Goal: Transaction & Acquisition: Book appointment/travel/reservation

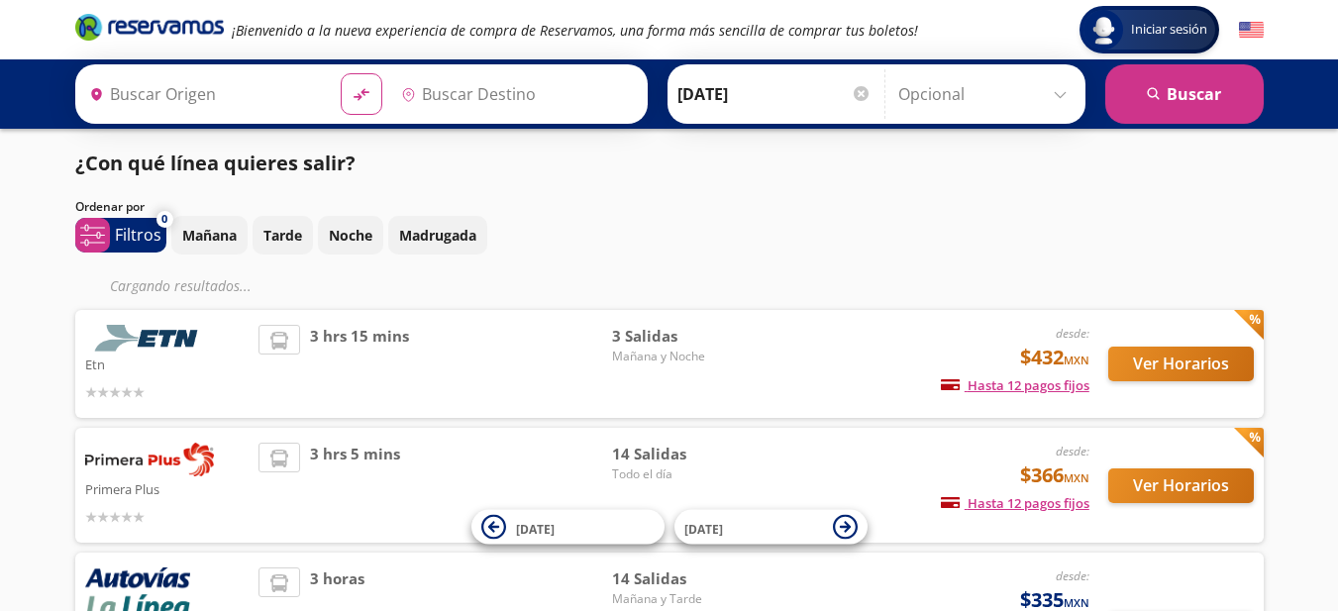
type input "[PERSON_NAME] de Querétaro, [GEOGRAPHIC_DATA]"
type input "Toluca, [GEOGRAPHIC_DATA]"
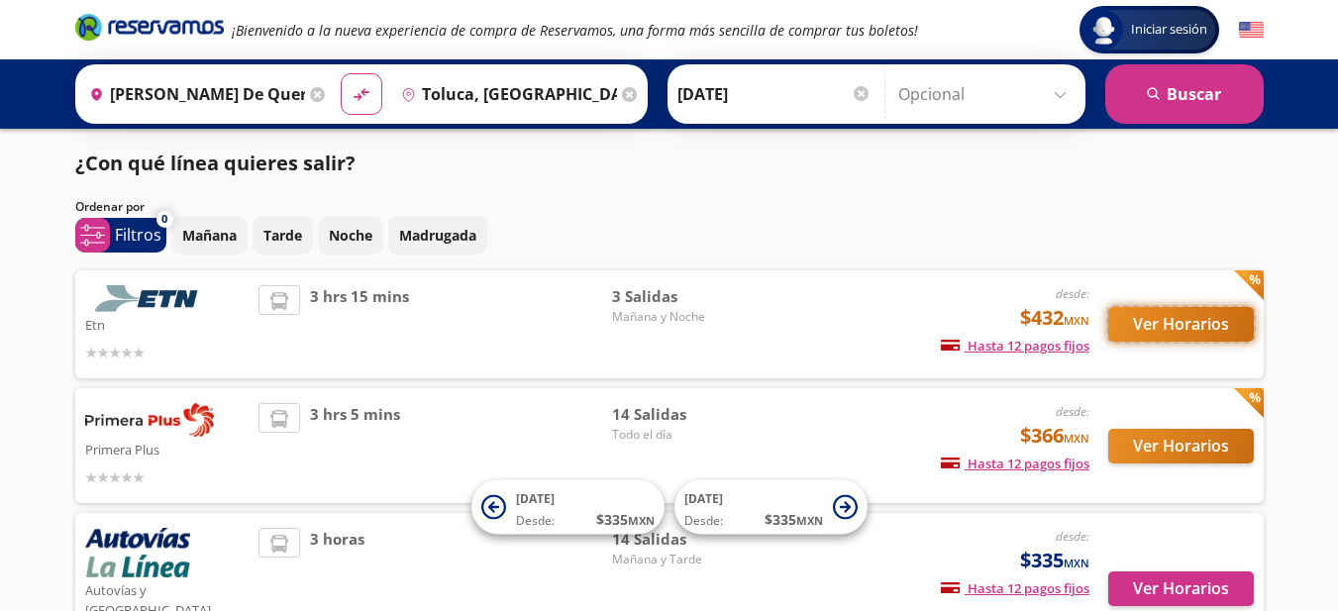
click at [1136, 333] on button "Ver Horarios" at bounding box center [1181, 324] width 146 height 35
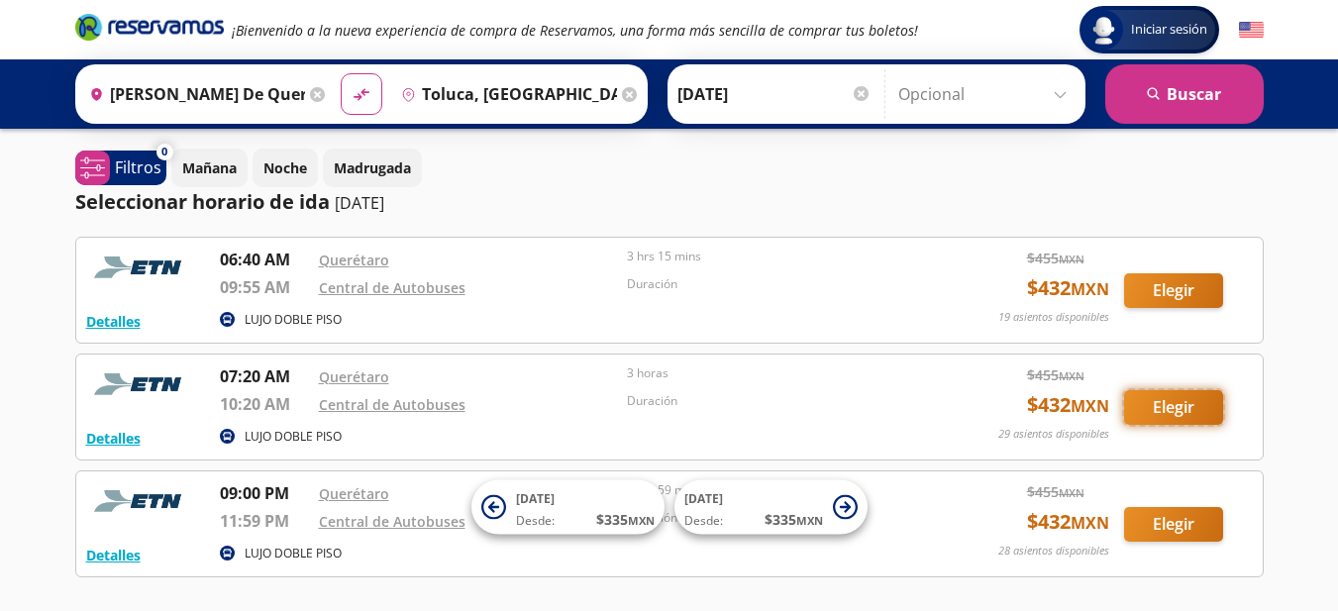
click at [1145, 412] on button "Elegir" at bounding box center [1173, 407] width 99 height 35
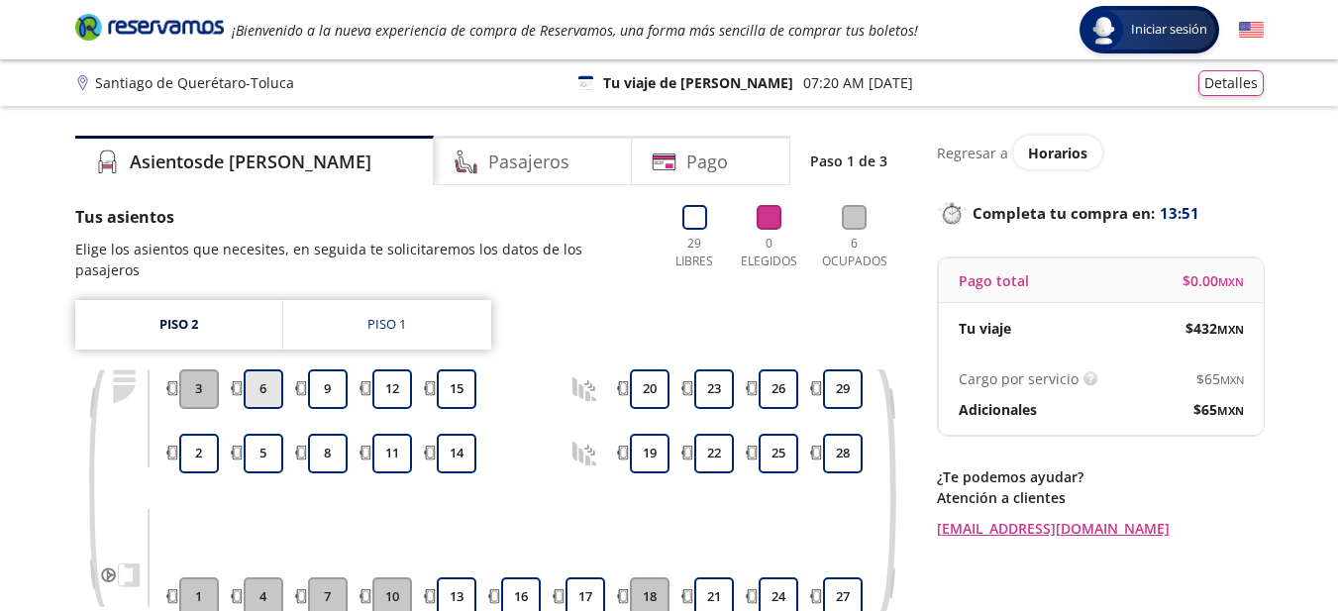
click at [263, 383] on button "6" at bounding box center [264, 389] width 40 height 40
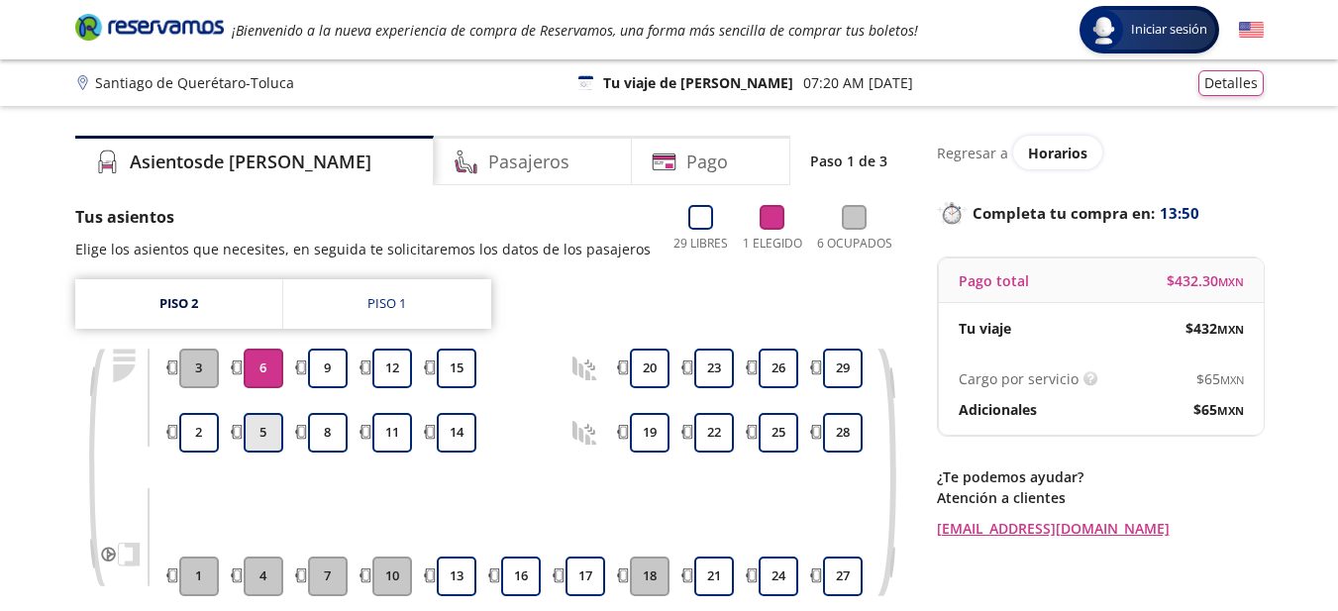
click at [265, 431] on button "5" at bounding box center [264, 433] width 40 height 40
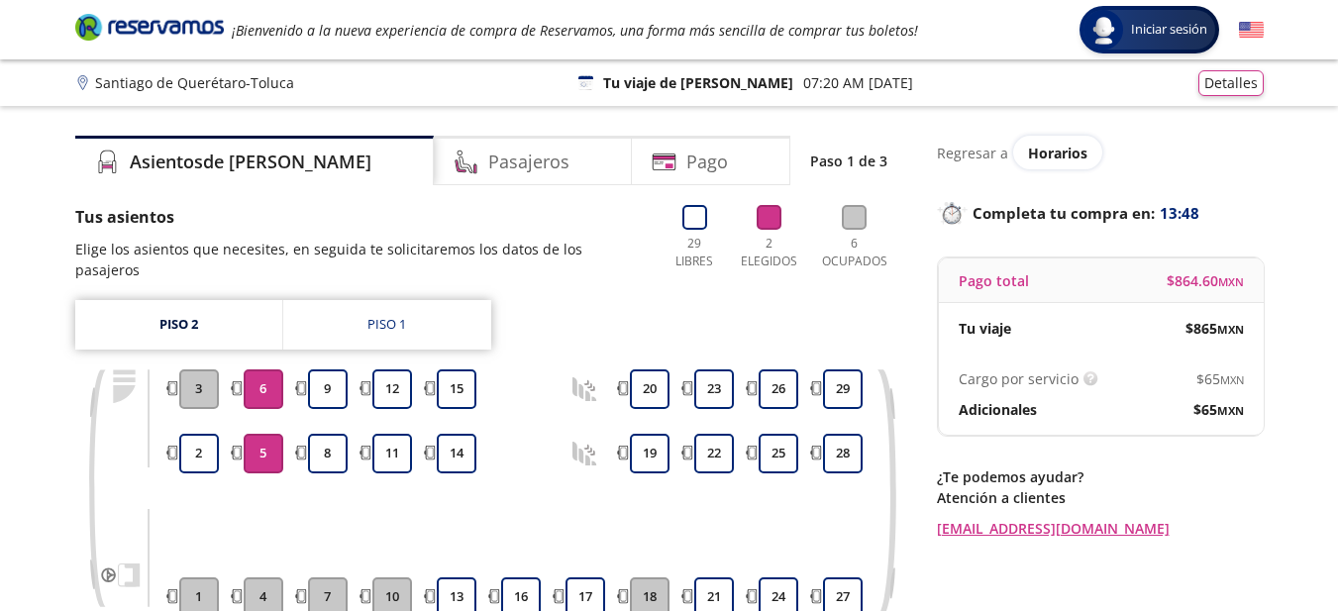
click at [273, 381] on button "6" at bounding box center [264, 389] width 40 height 40
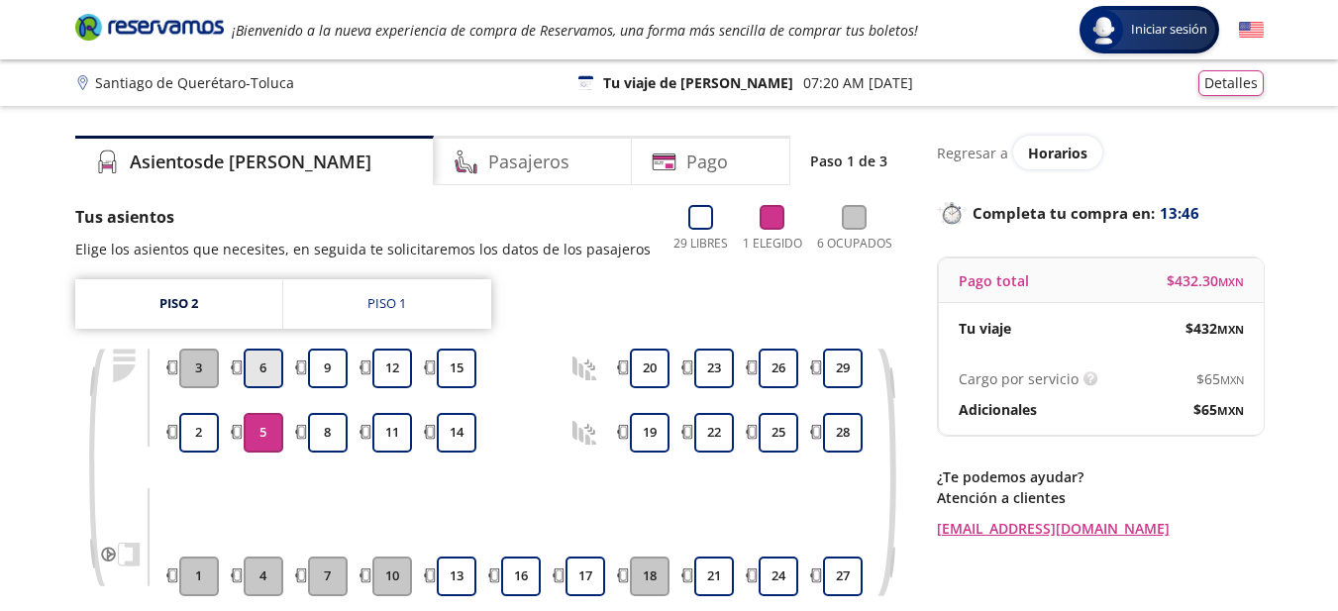
click at [259, 375] on button "6" at bounding box center [264, 369] width 40 height 40
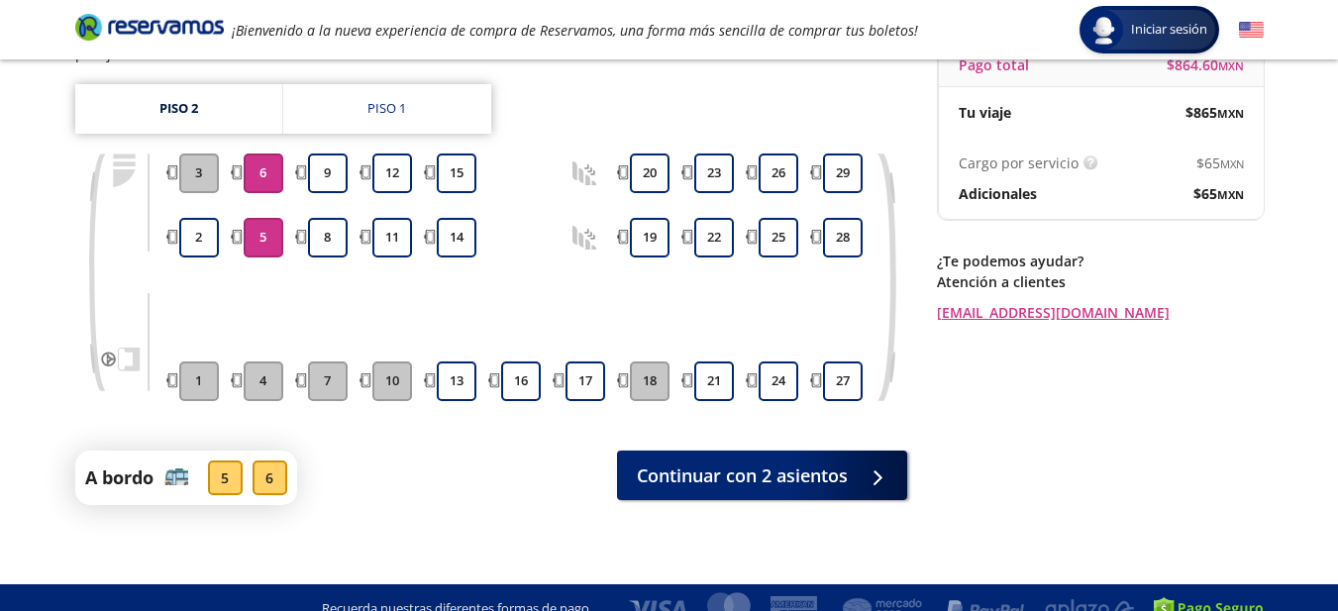
scroll to position [218, 0]
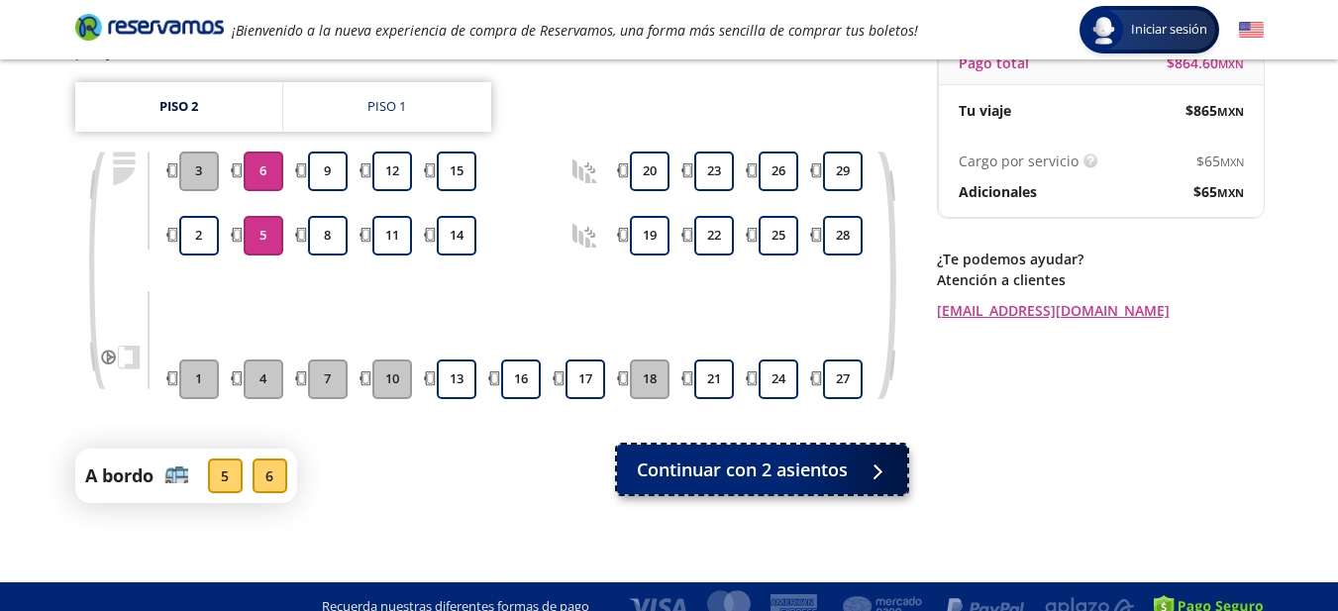
click at [797, 457] on span "Continuar con 2 asientos" at bounding box center [742, 470] width 211 height 27
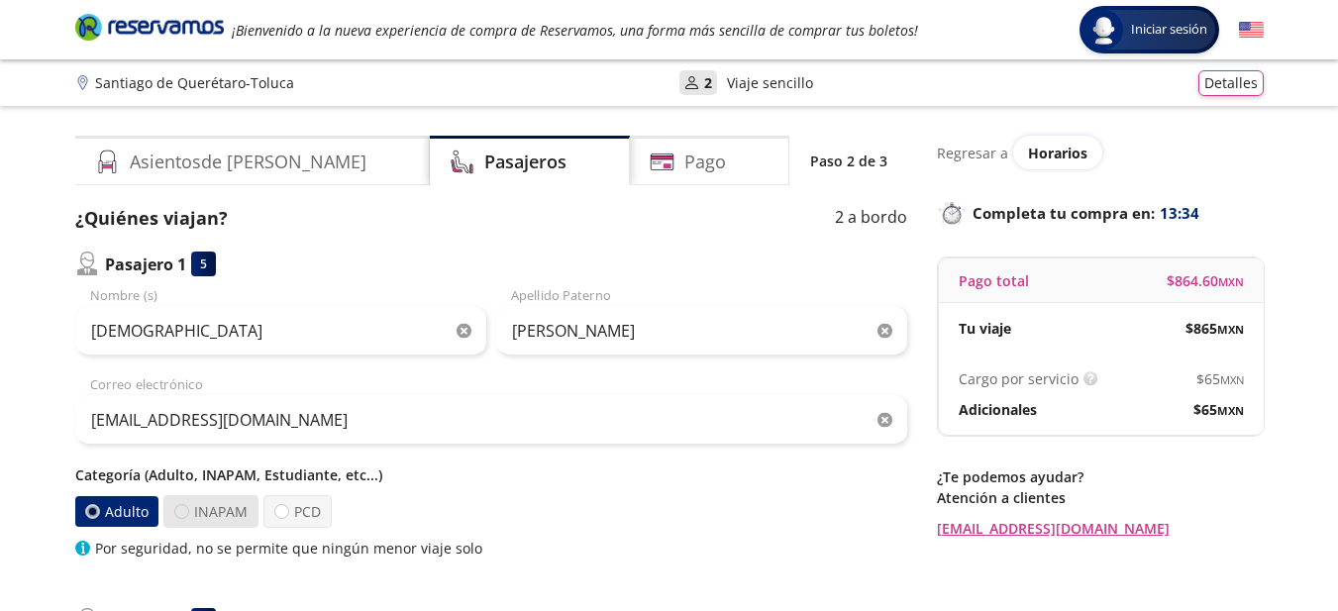
click at [180, 513] on div at bounding box center [181, 511] width 15 height 15
click at [180, 513] on input "INAPAM" at bounding box center [181, 511] width 13 height 13
radio input "true"
radio input "false"
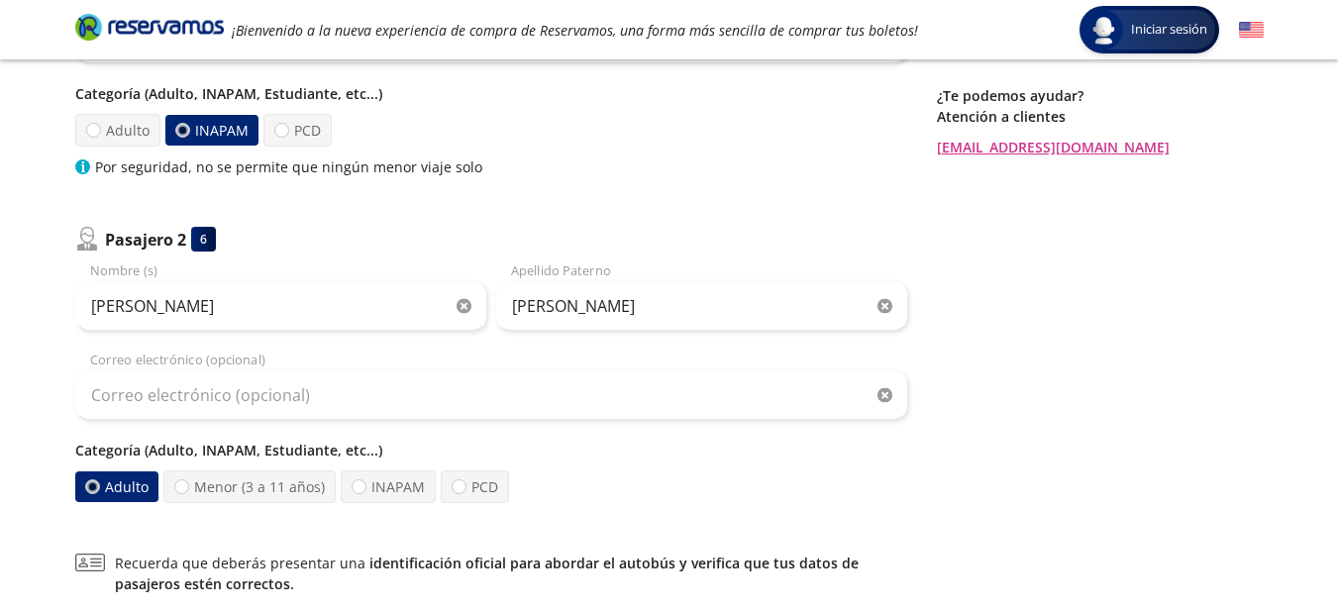
scroll to position [396, 0]
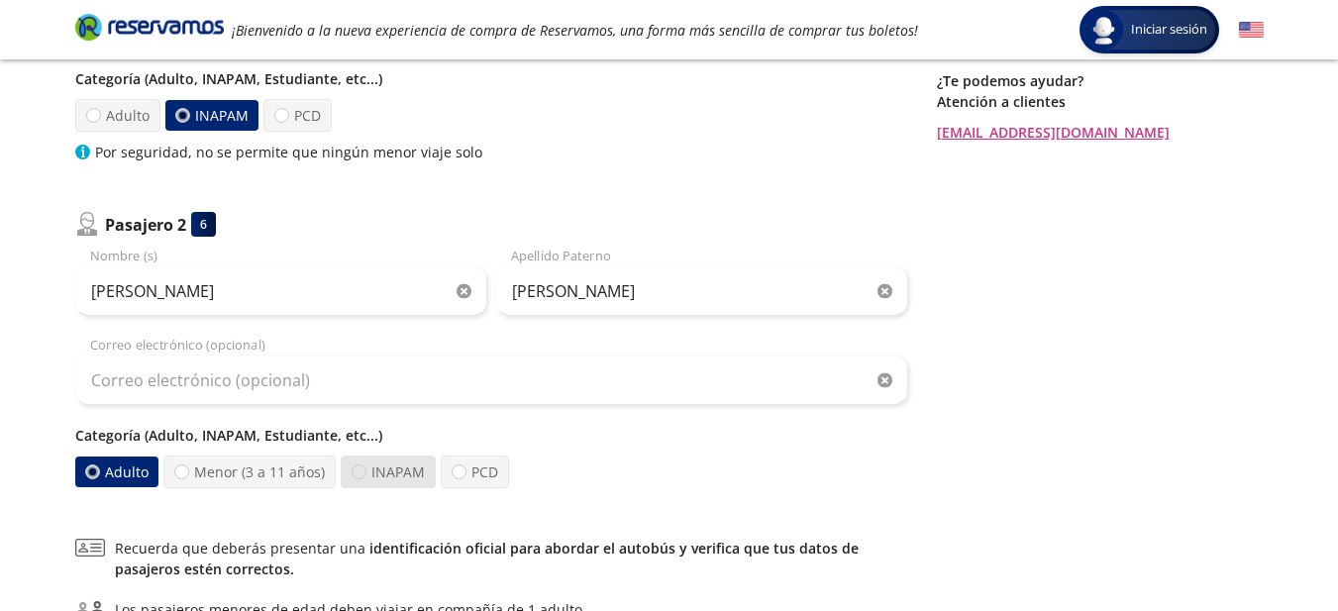
click at [357, 473] on div at bounding box center [359, 472] width 15 height 15
click at [357, 473] on input "INAPAM" at bounding box center [359, 472] width 13 height 13
radio input "true"
radio input "false"
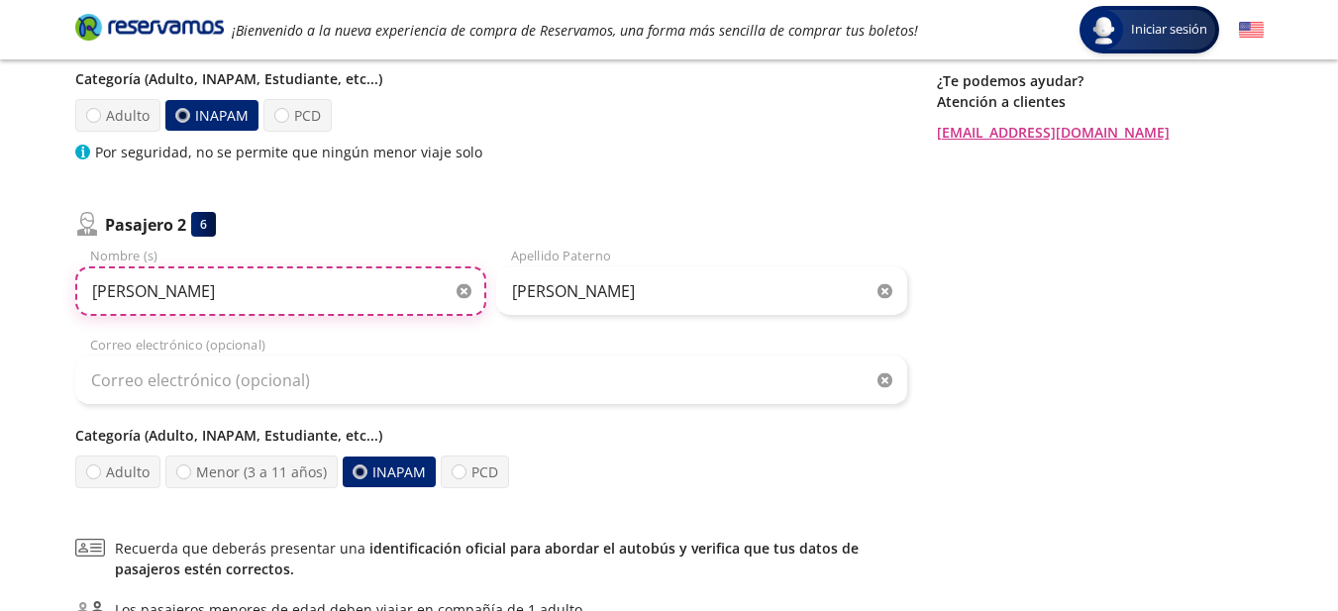
drag, startPoint x: 193, startPoint y: 294, endPoint x: 235, endPoint y: 364, distance: 81.7
click at [235, 364] on div "sofia elkizaberth Nombre (s) ANDRADE Apellido Paterno Correo electrónico (opcio…" at bounding box center [491, 368] width 832 height 242
type input "sofia elizabeth"
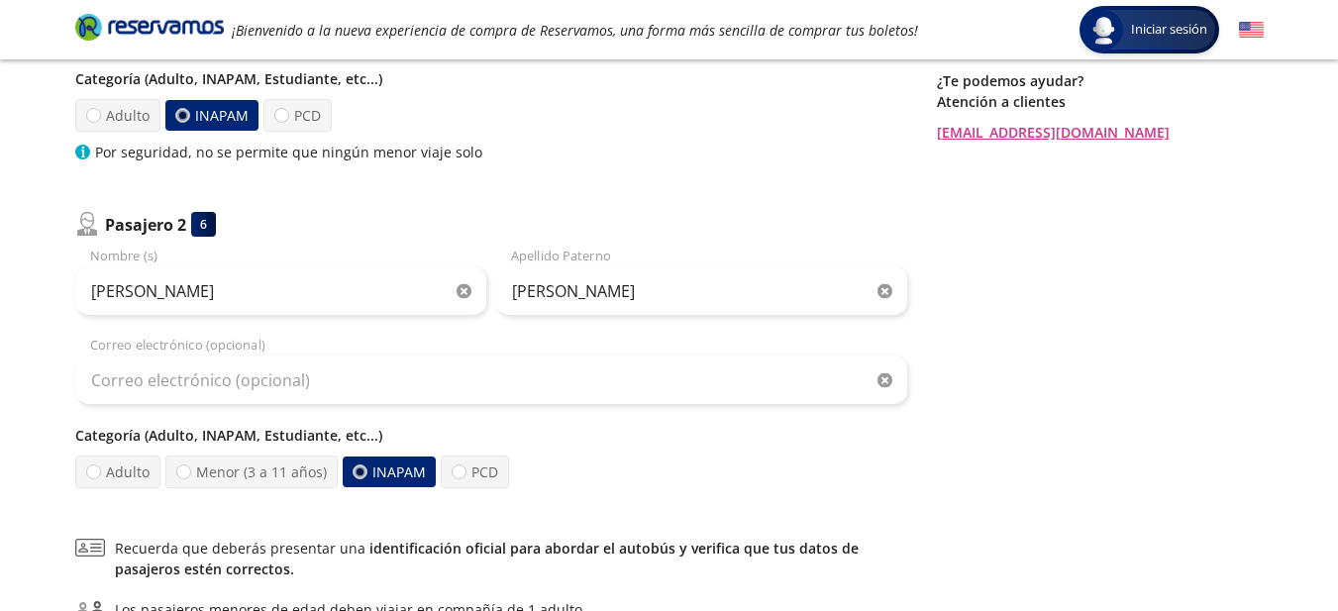
click at [1107, 270] on div "Regresar a Horarios Completa tu compra en : 13:11 Pago total $ 864.60 MXN Tu vi…" at bounding box center [1100, 230] width 327 height 980
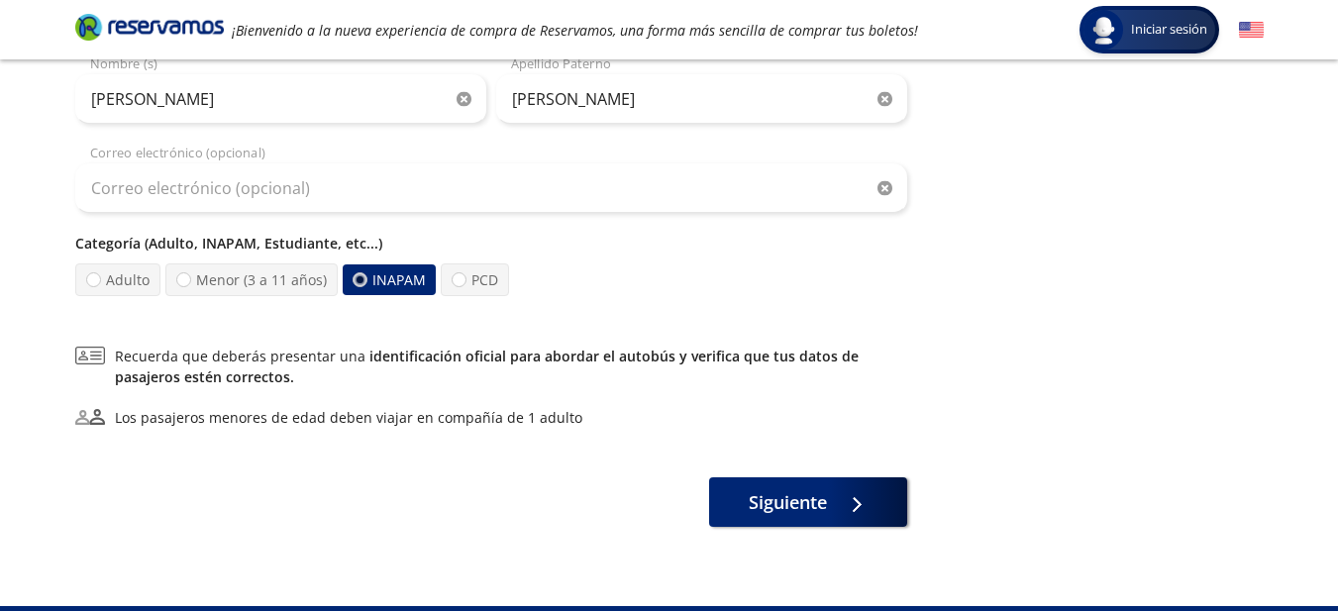
scroll to position [633, 0]
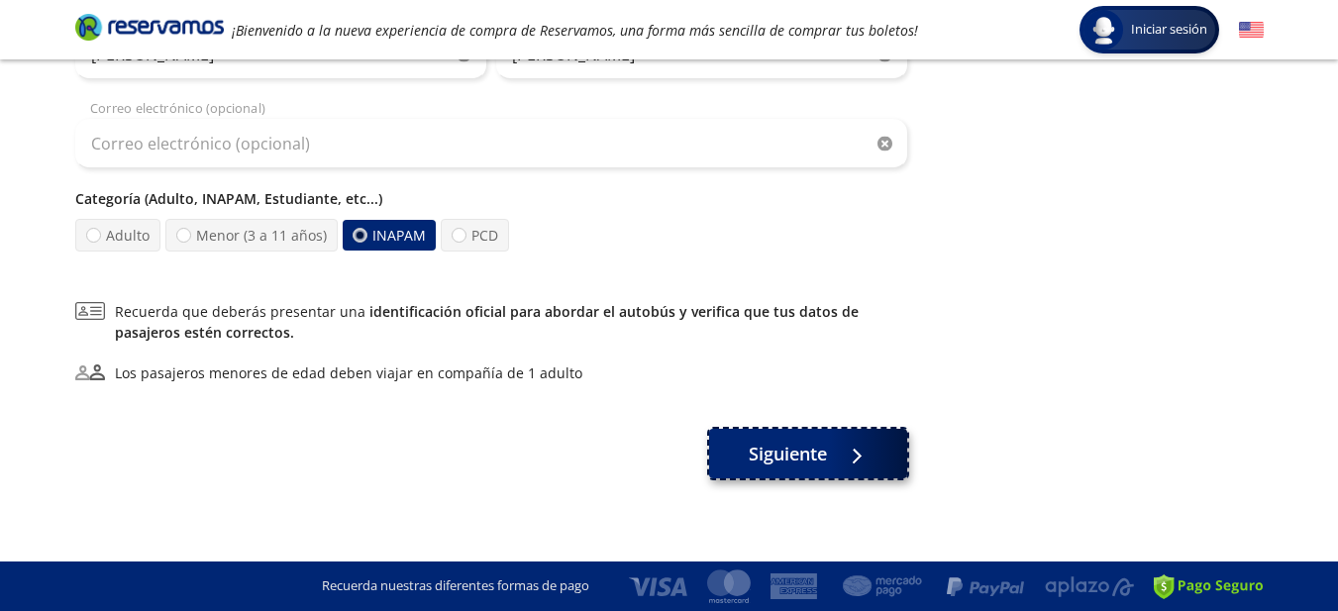
click at [808, 455] on span "Siguiente" at bounding box center [788, 454] width 78 height 27
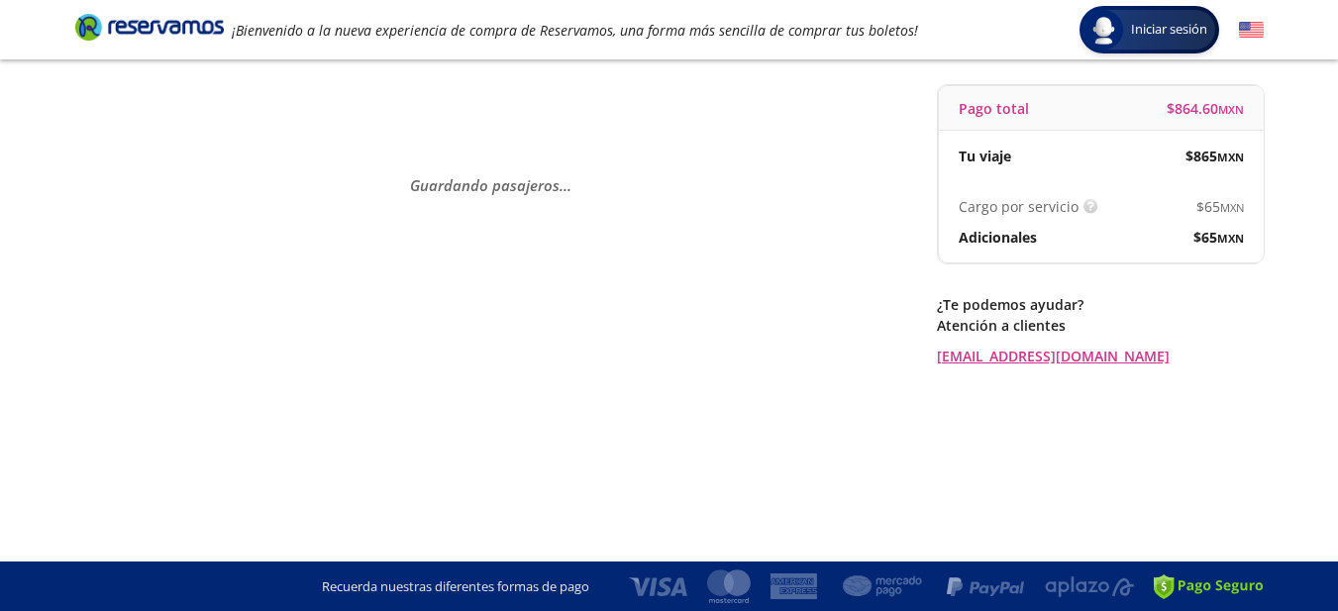
scroll to position [0, 0]
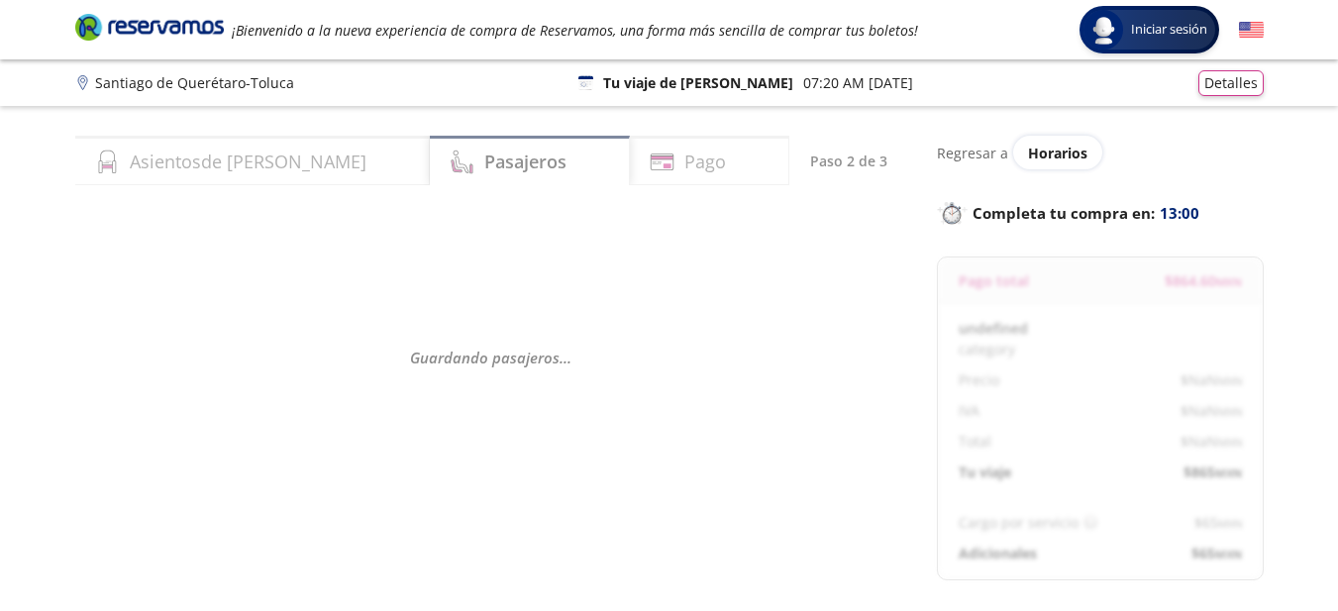
select select "MX"
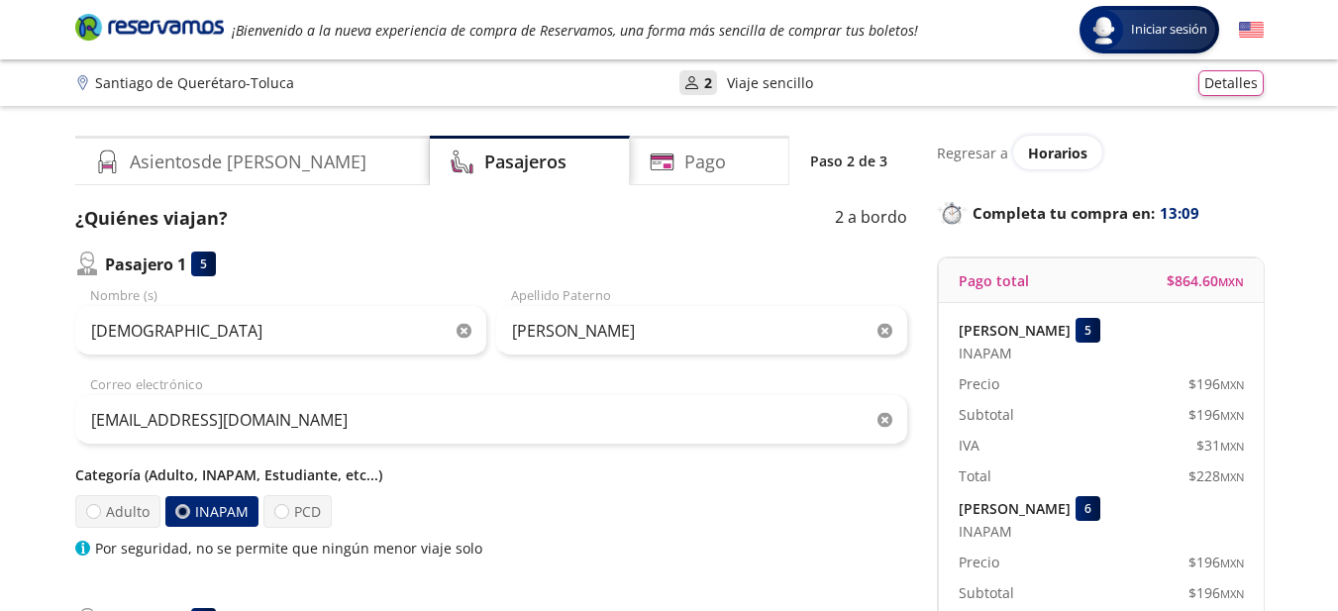
click at [962, 157] on p "Regresar a" at bounding box center [972, 153] width 71 height 21
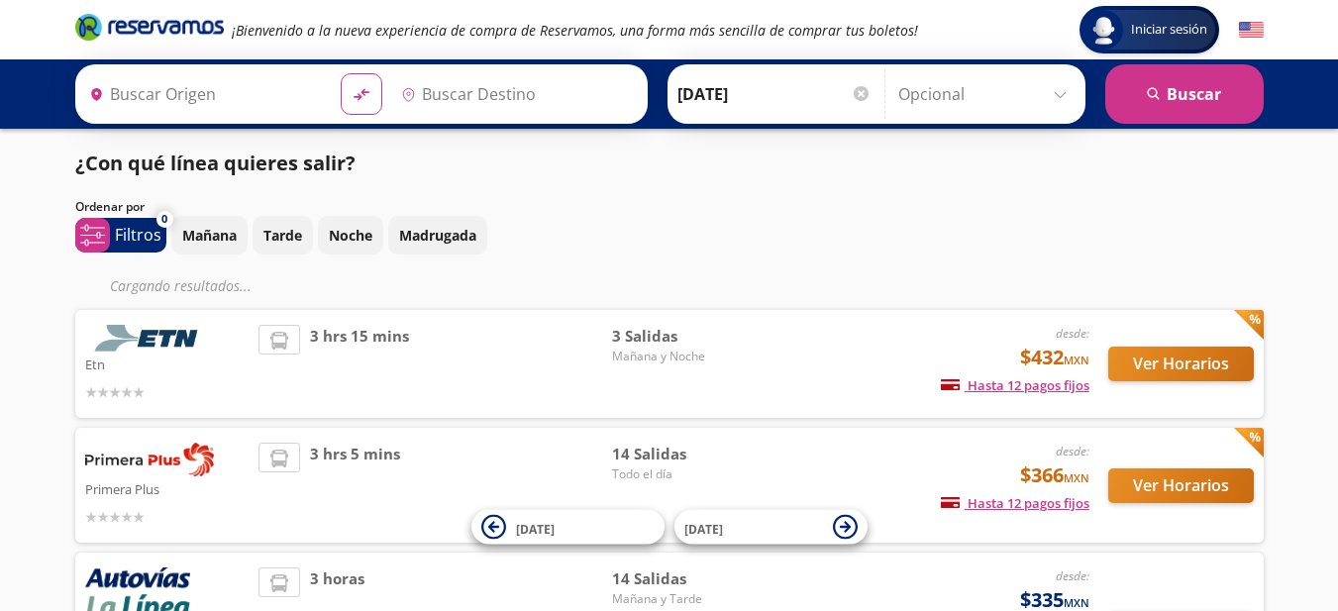
type input "Santiago de Querétaro, [GEOGRAPHIC_DATA]"
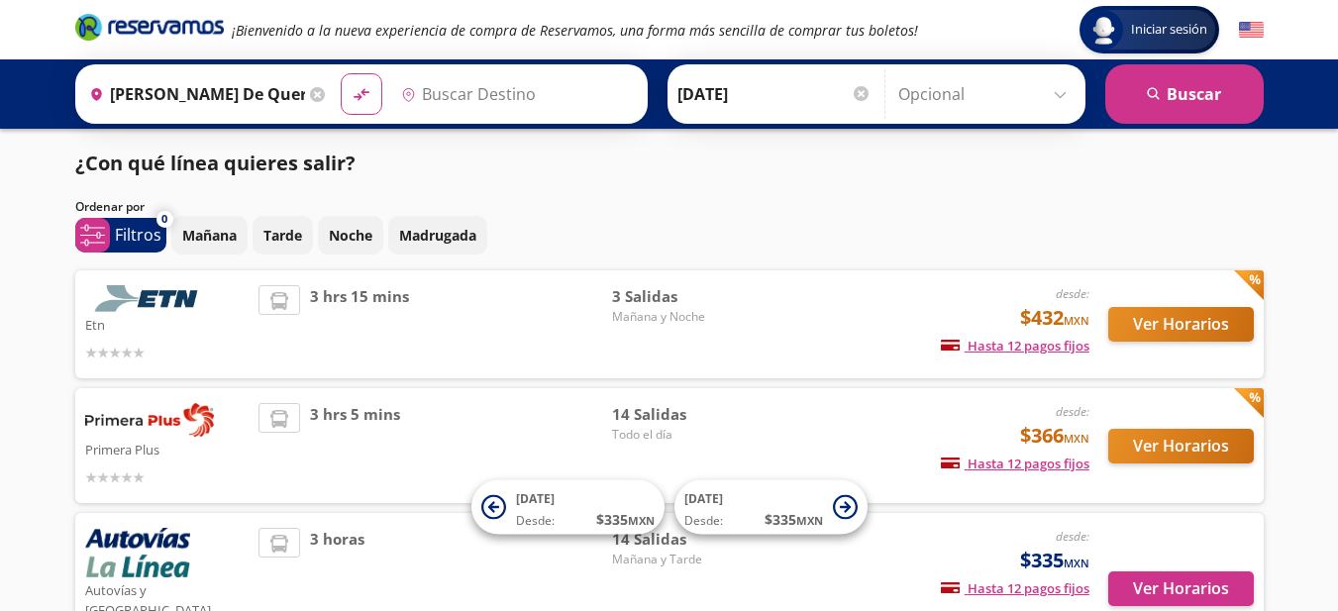
type input "Toluca, [GEOGRAPHIC_DATA]"
click at [1151, 439] on button "Ver Horarios" at bounding box center [1181, 446] width 146 height 35
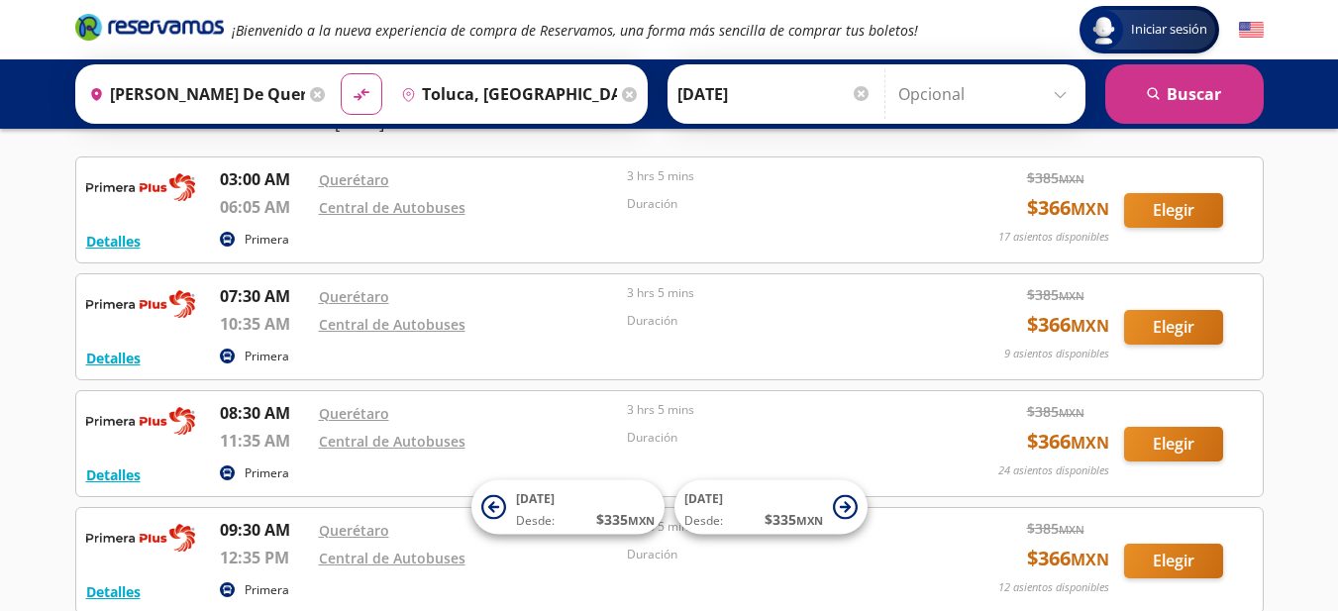
scroll to position [79, 0]
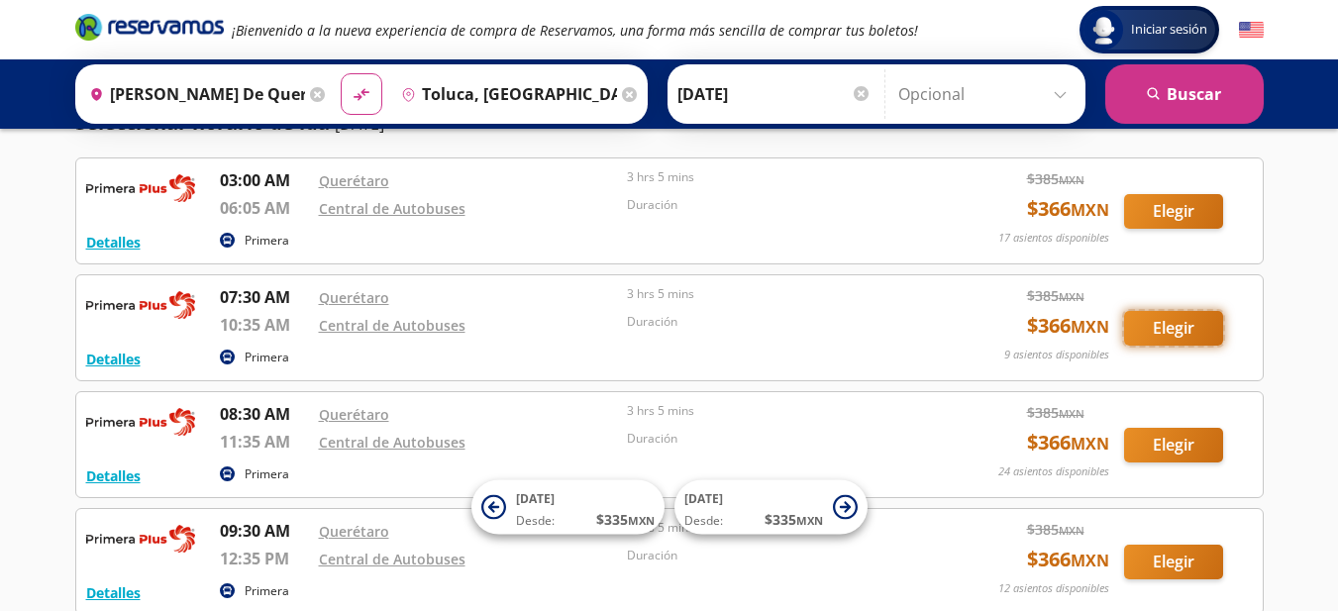
click at [1156, 319] on button "Elegir" at bounding box center [1173, 328] width 99 height 35
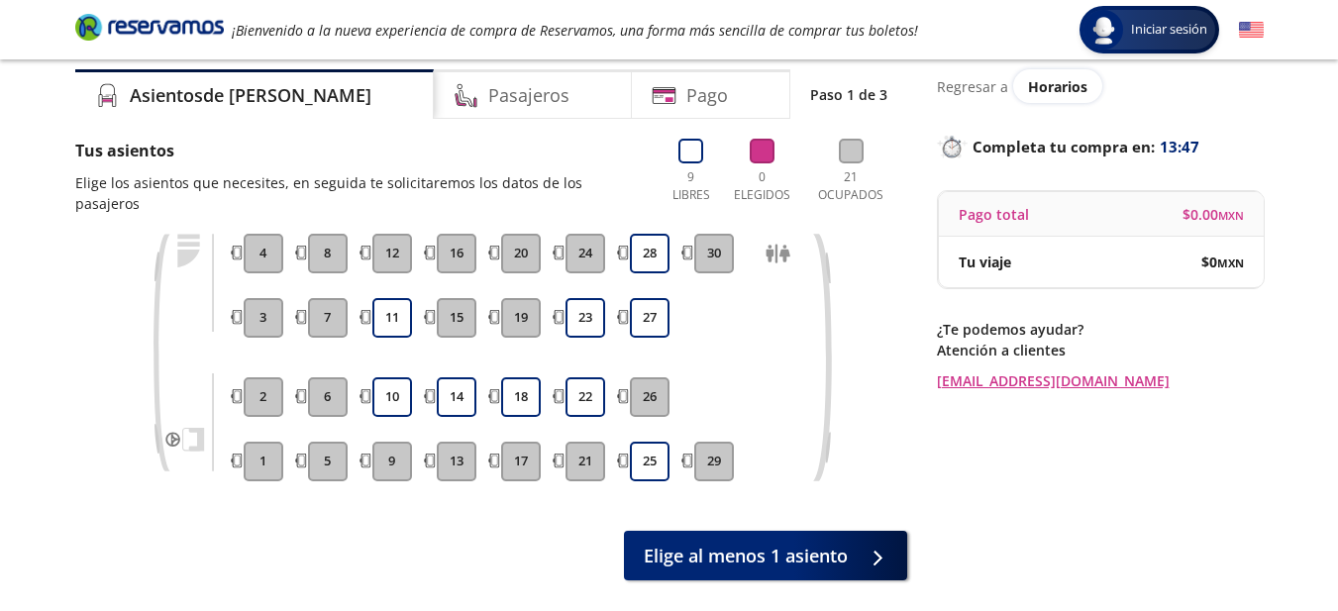
scroll to position [104, 0]
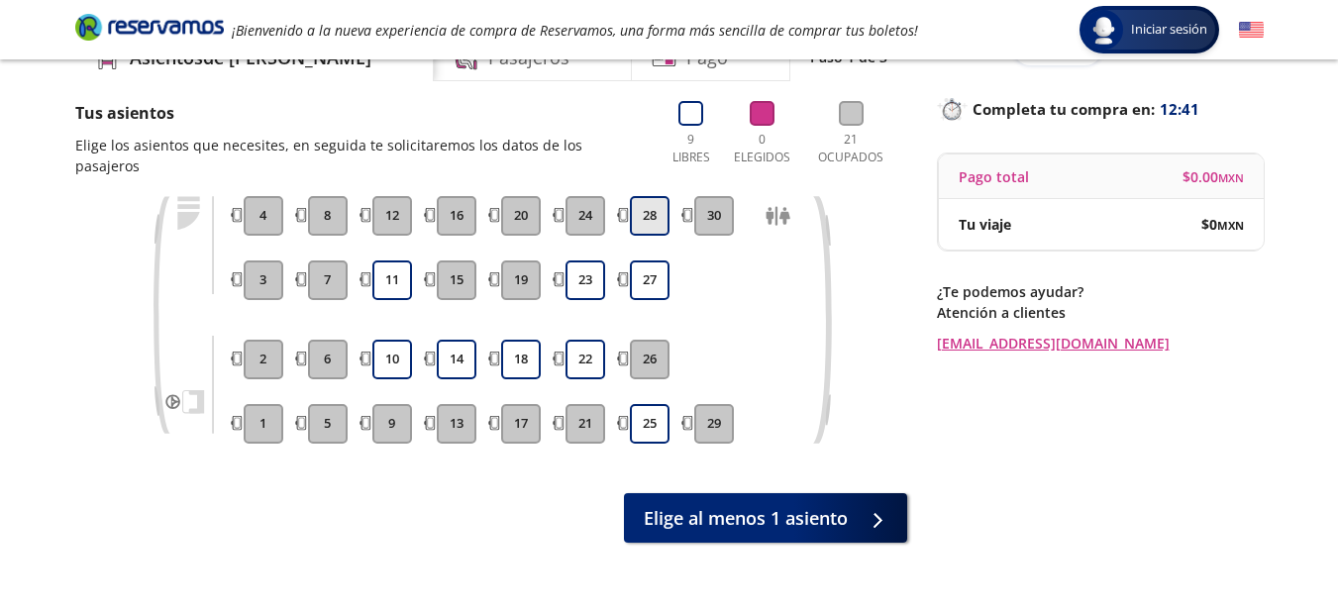
click at [648, 196] on button "28" at bounding box center [650, 216] width 40 height 40
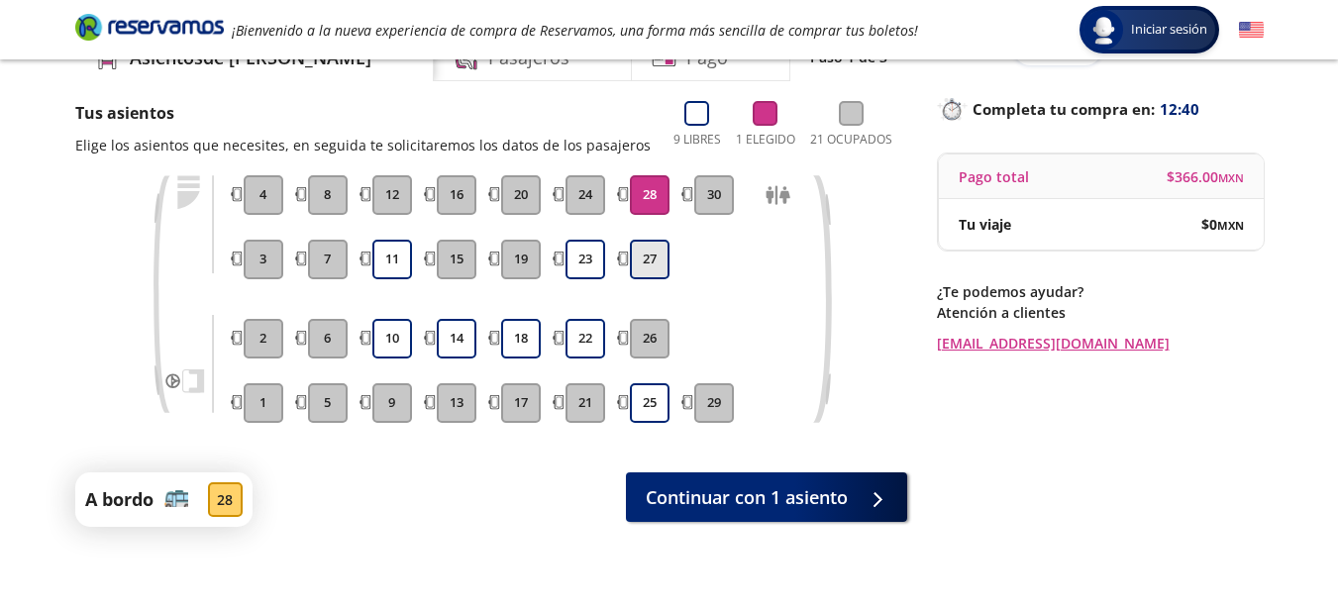
click at [643, 260] on button "27" at bounding box center [650, 260] width 40 height 40
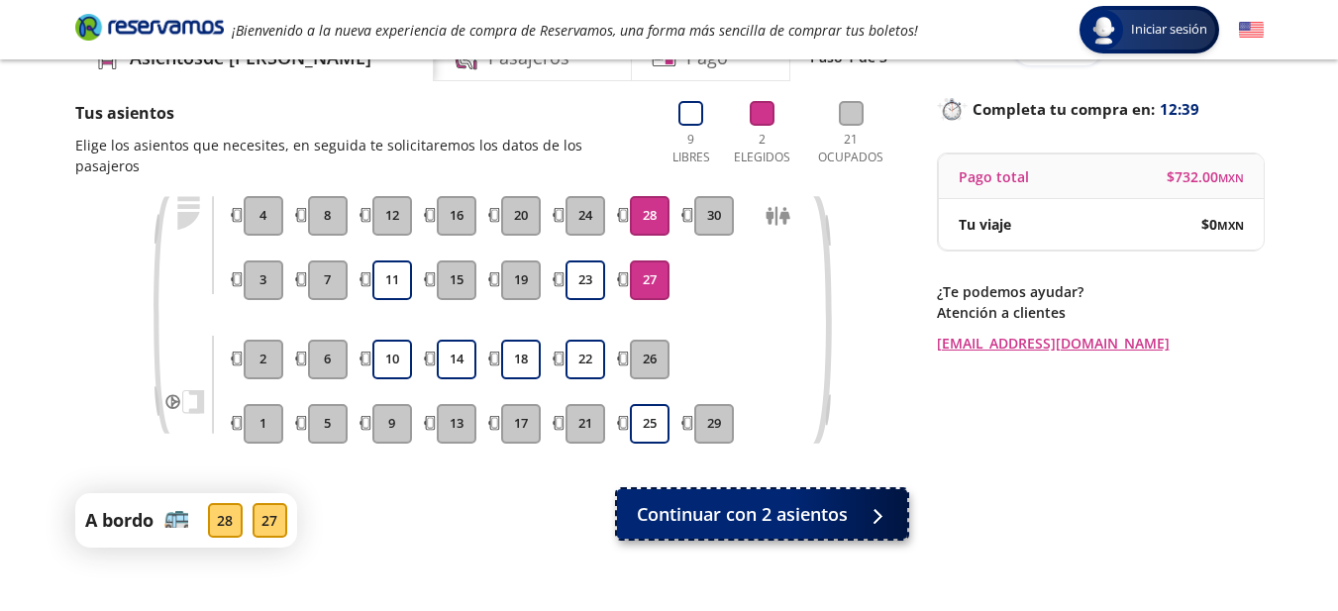
click at [773, 501] on span "Continuar con 2 asientos" at bounding box center [742, 514] width 211 height 27
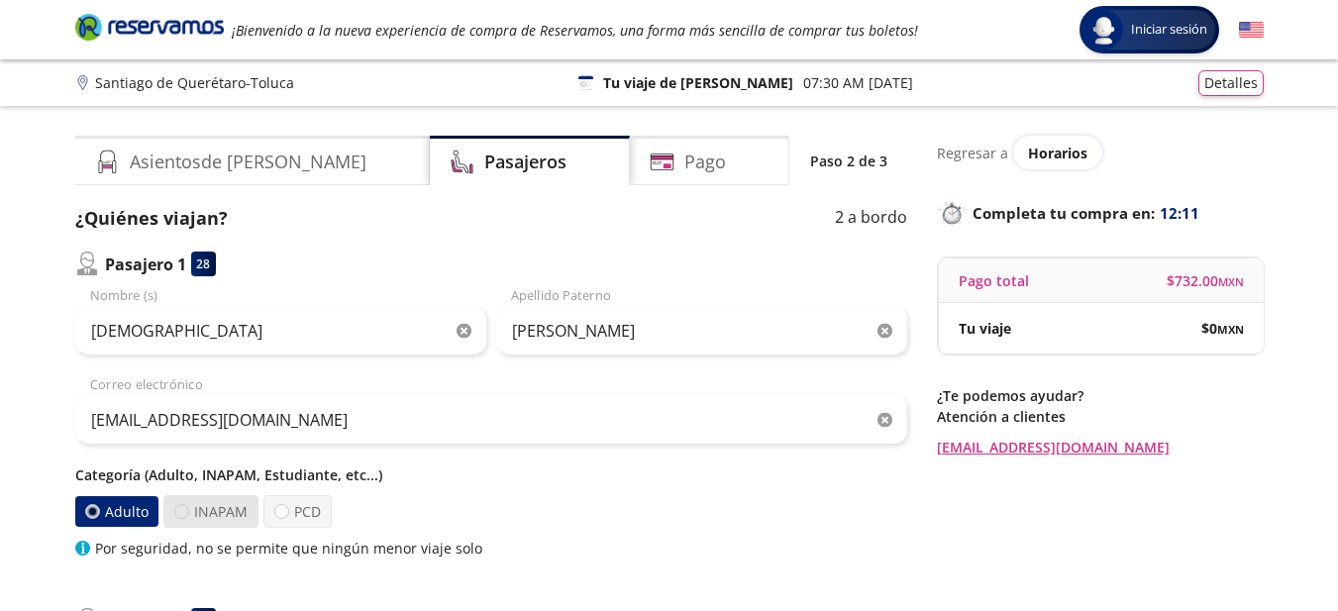
click at [180, 515] on div at bounding box center [181, 511] width 15 height 15
click at [180, 515] on input "INAPAM" at bounding box center [181, 511] width 13 height 13
radio input "true"
radio input "false"
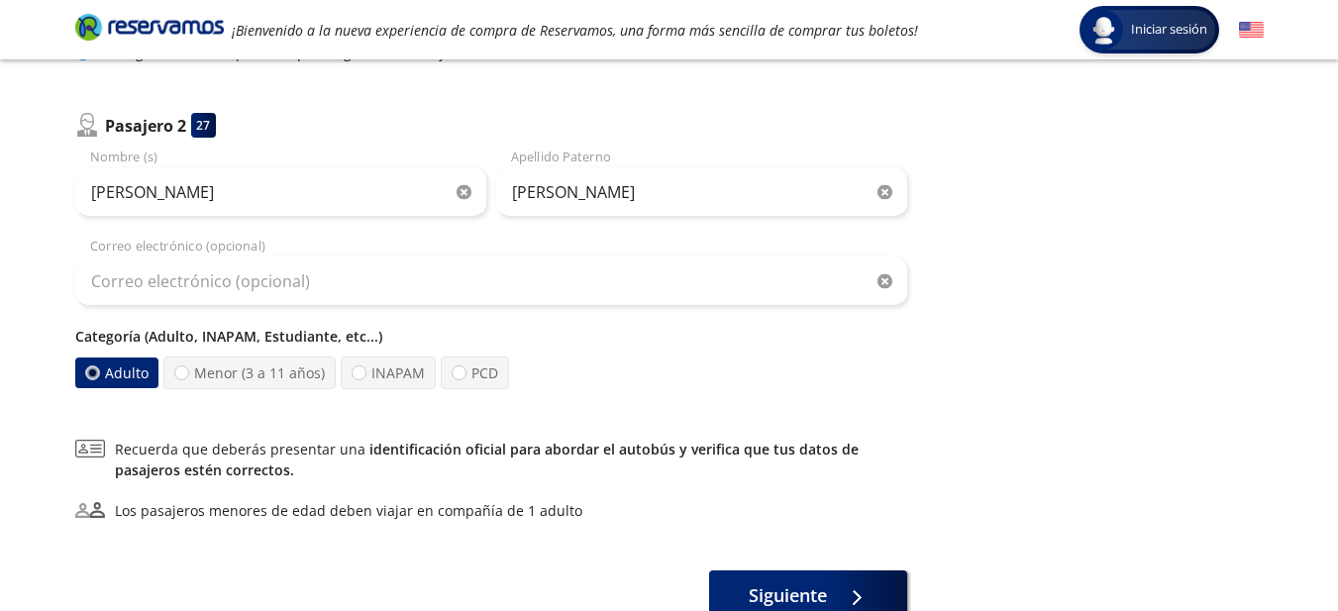
scroll to position [515, 0]
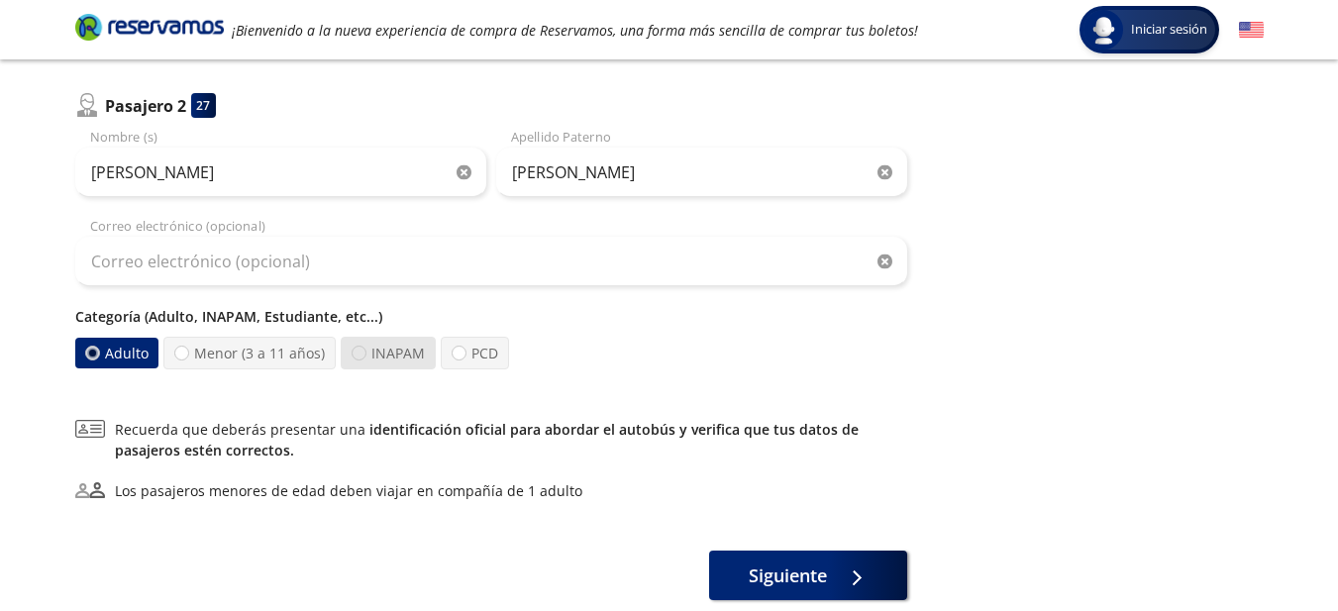
click at [352, 355] on div at bounding box center [359, 353] width 15 height 15
click at [353, 355] on input "INAPAM" at bounding box center [359, 353] width 13 height 13
radio input "true"
radio input "false"
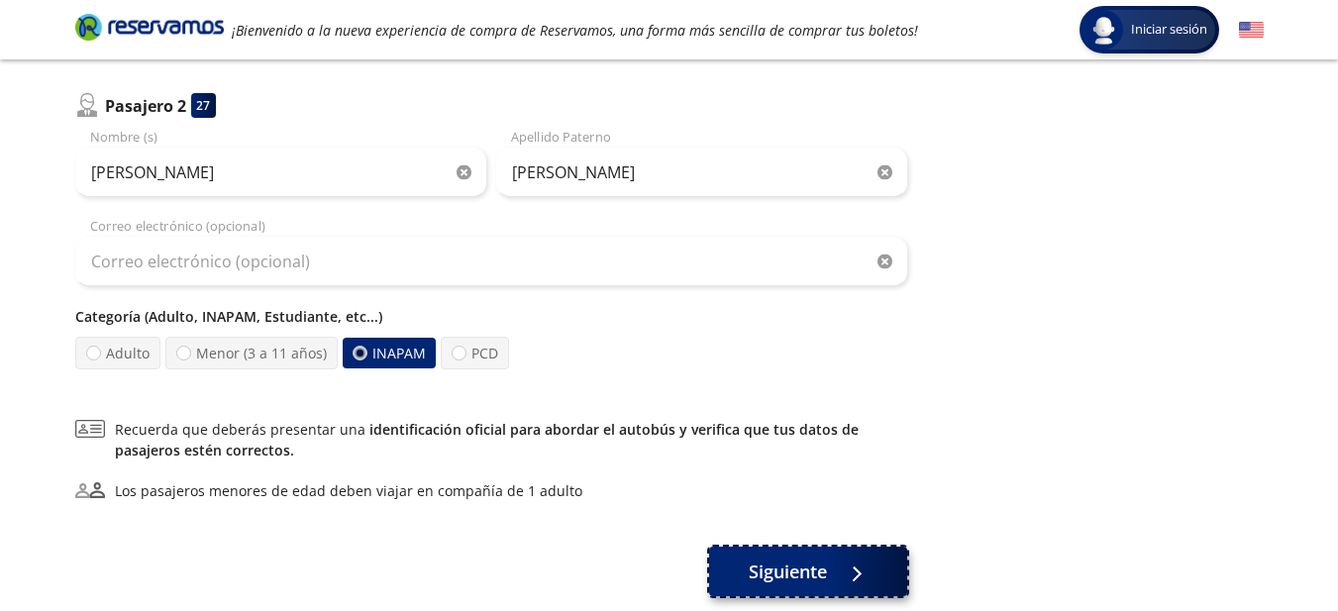
click at [799, 570] on span "Siguiente" at bounding box center [788, 572] width 78 height 27
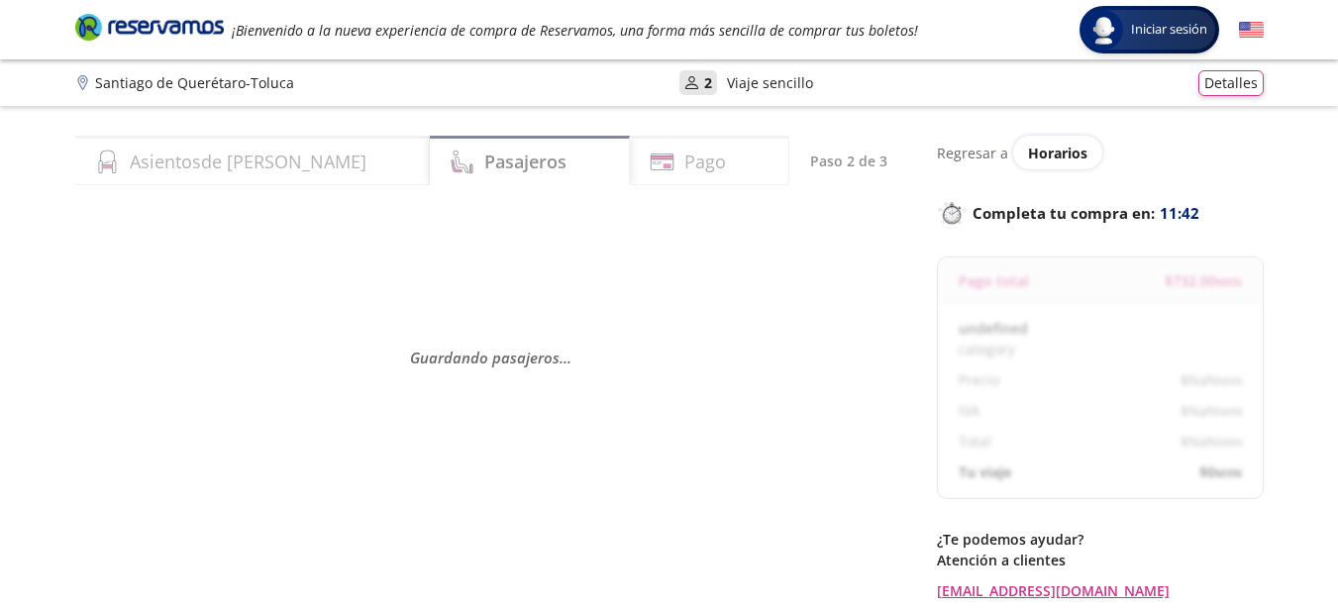
select select "MX"
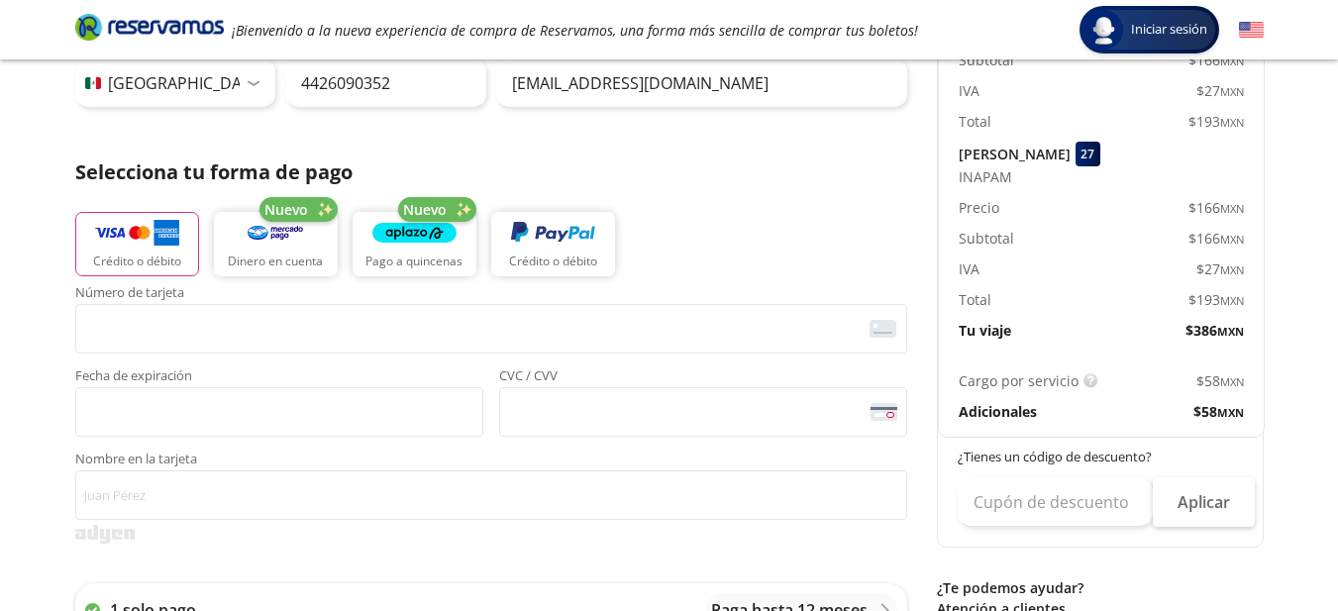
scroll to position [357, 0]
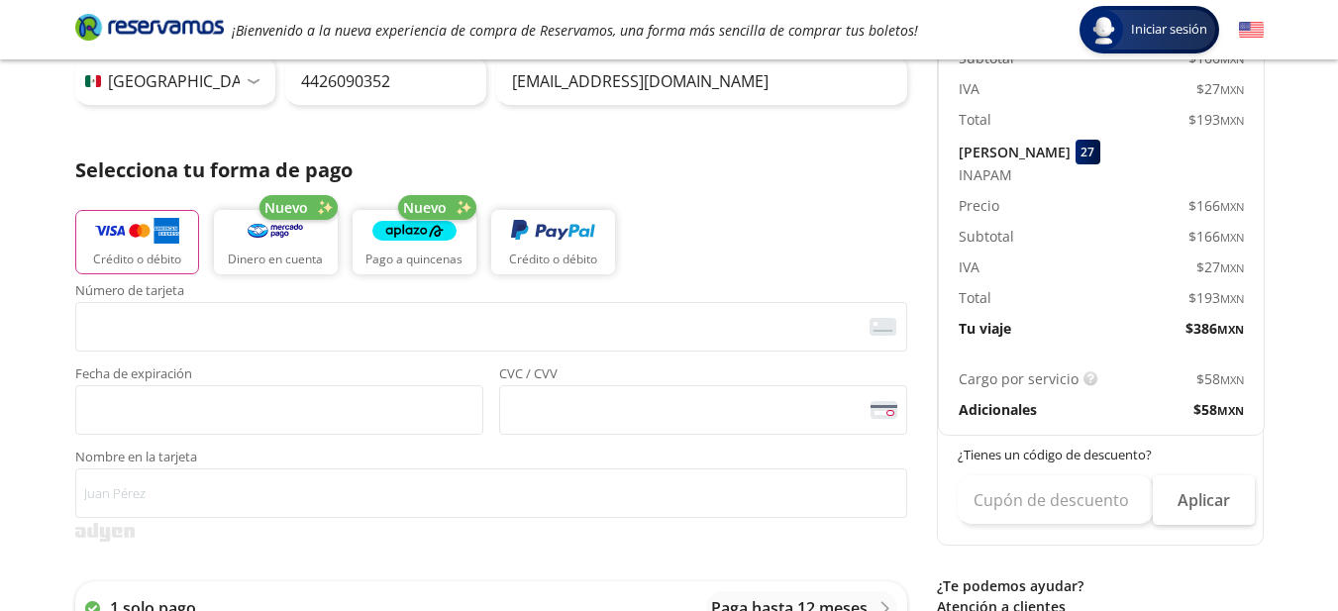
click at [1167, 376] on div "$ 58 MXN" at bounding box center [1172, 378] width 143 height 21
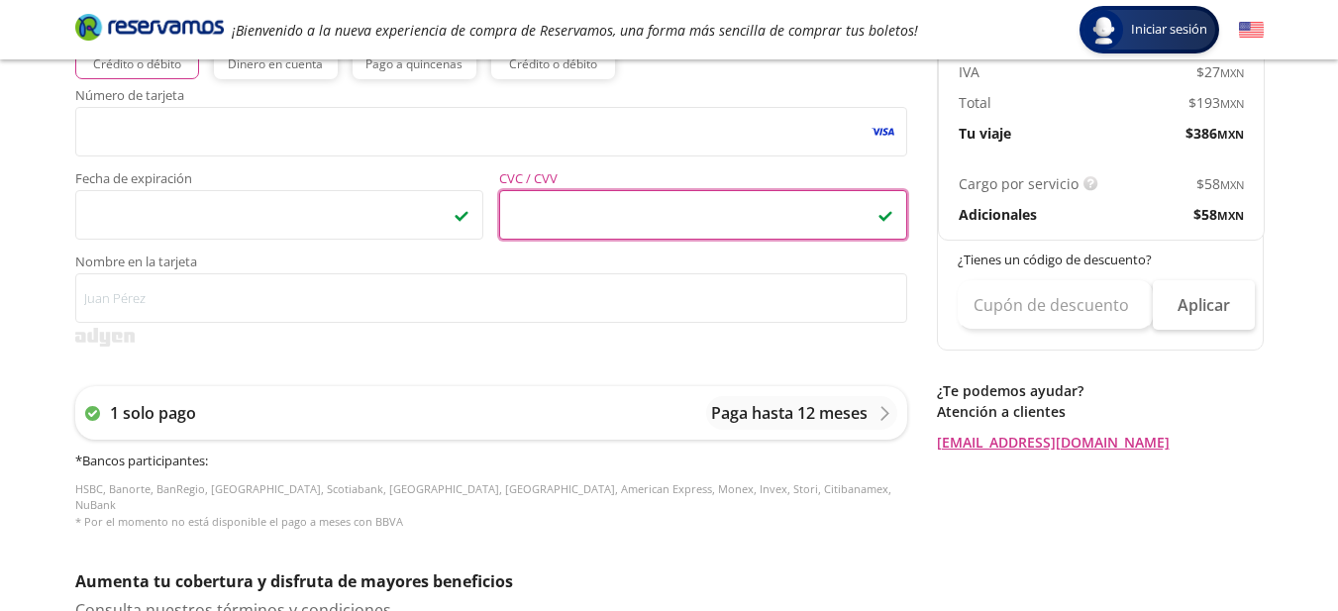
scroll to position [555, 0]
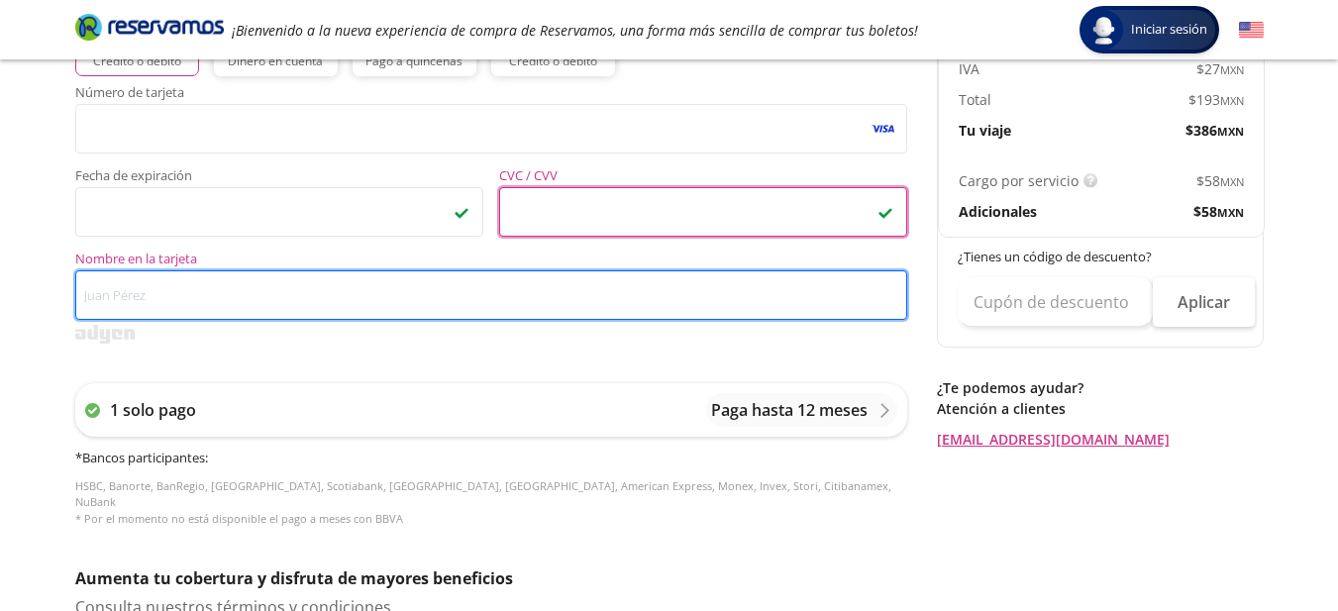
click at [225, 282] on input "Nombre en la tarjeta" at bounding box center [491, 295] width 832 height 50
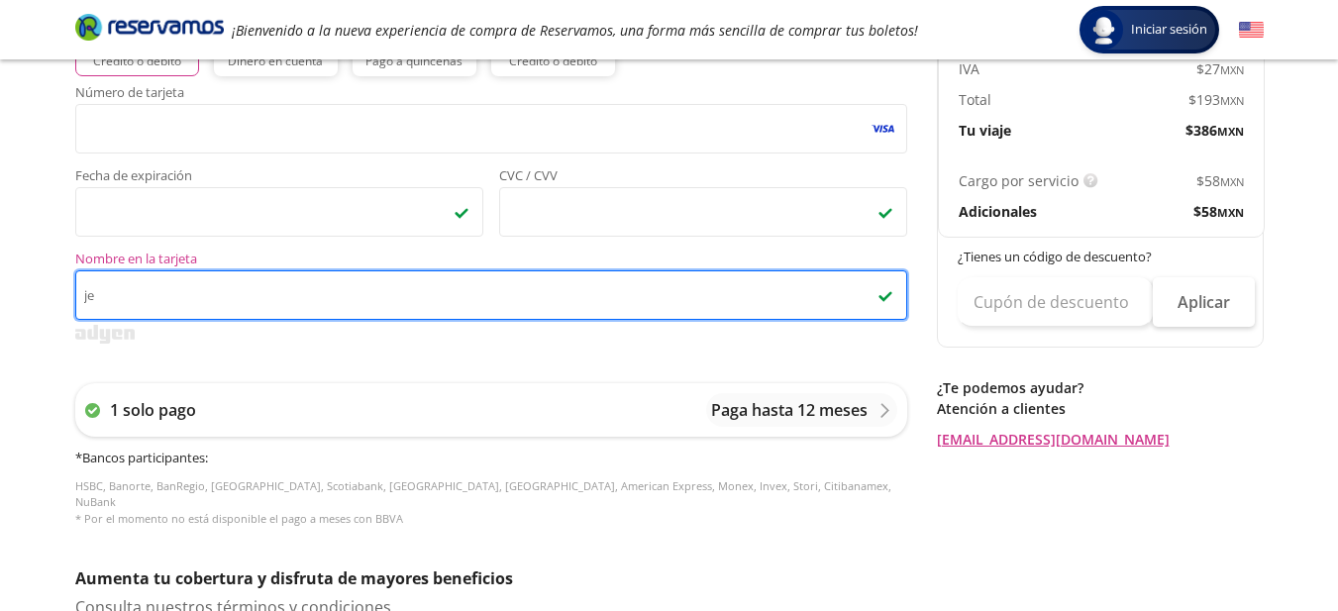
type input "j"
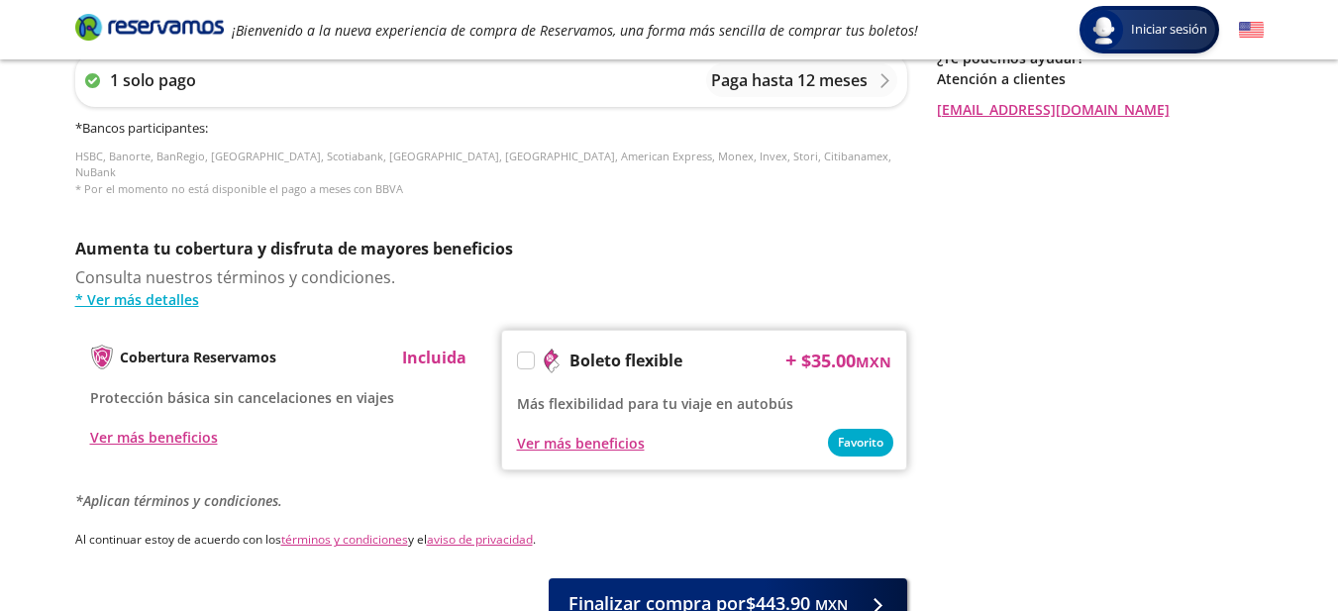
scroll to position [911, 0]
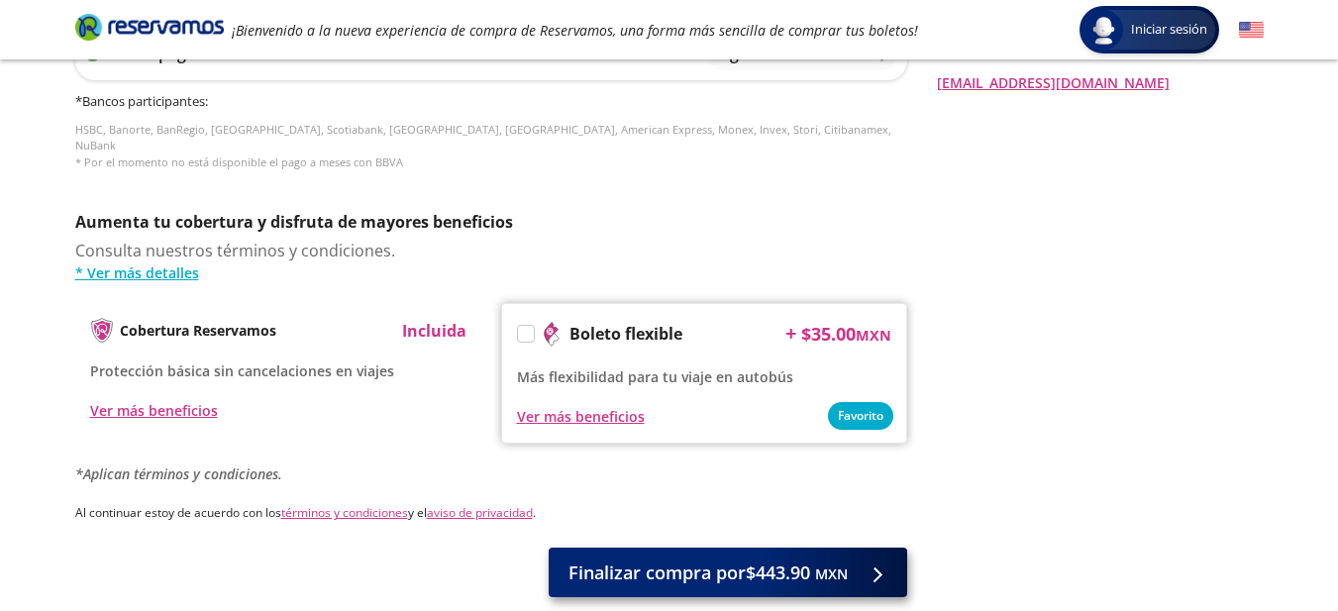
type input "JESUS MARTINEZ"
click at [779, 570] on span "Finalizar compra por $443.90 MXN" at bounding box center [708, 573] width 279 height 27
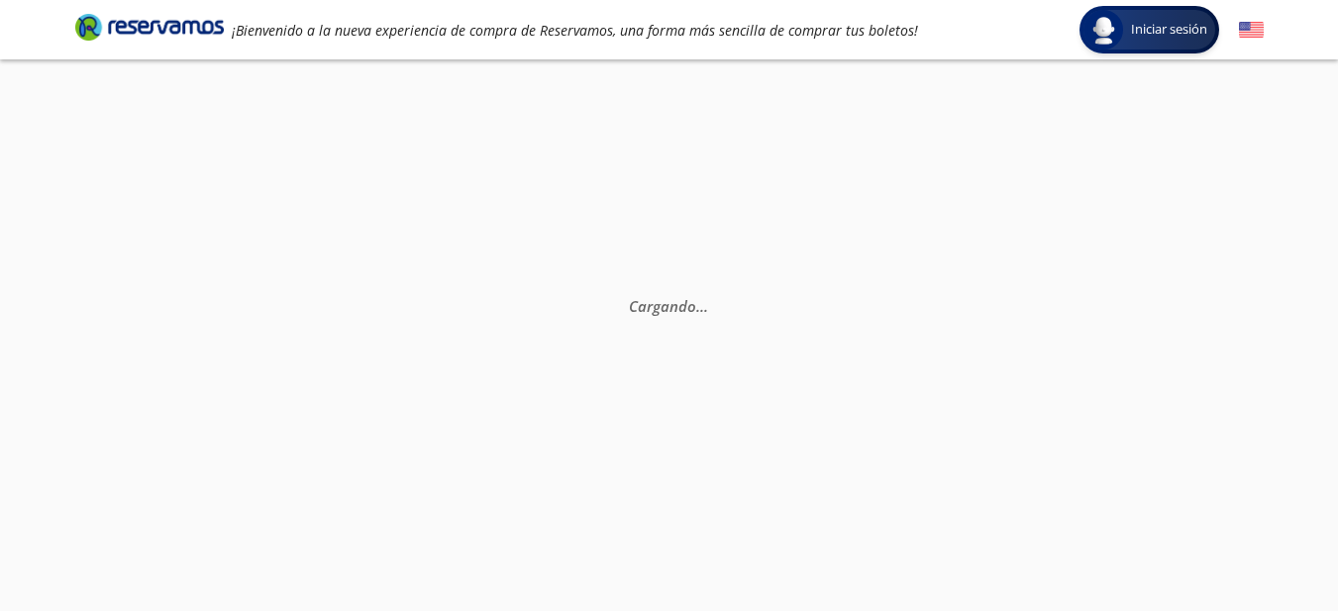
scroll to position [0, 0]
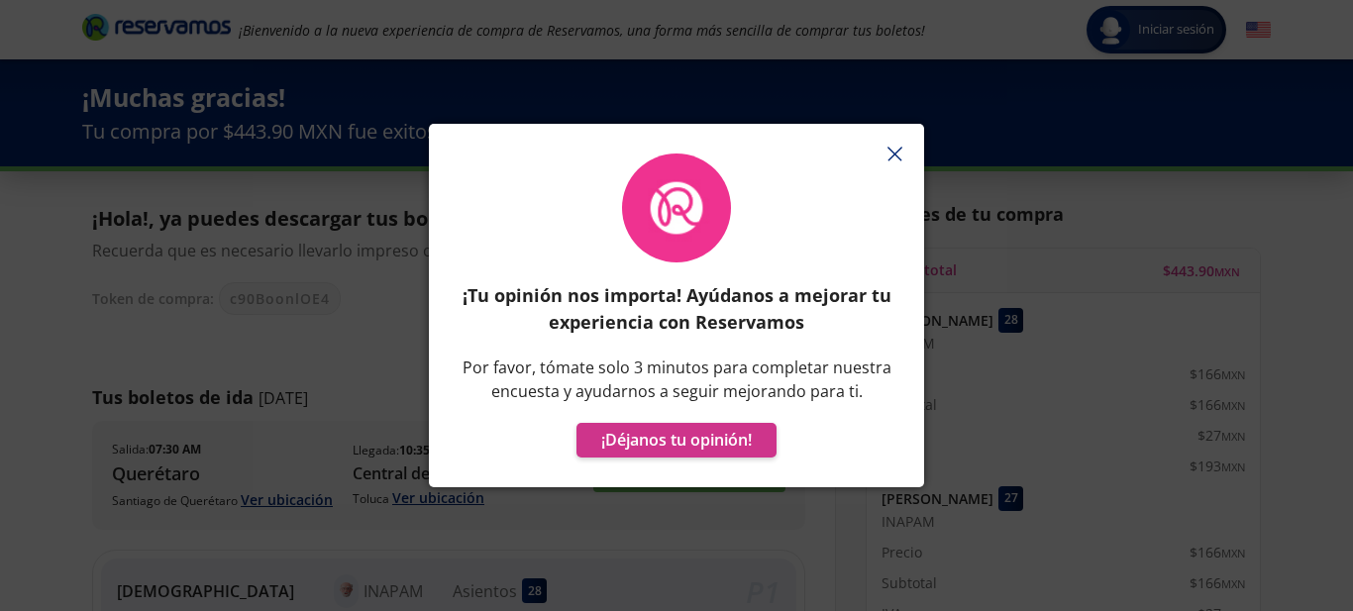
click at [891, 155] on icon "button" at bounding box center [894, 154] width 15 height 15
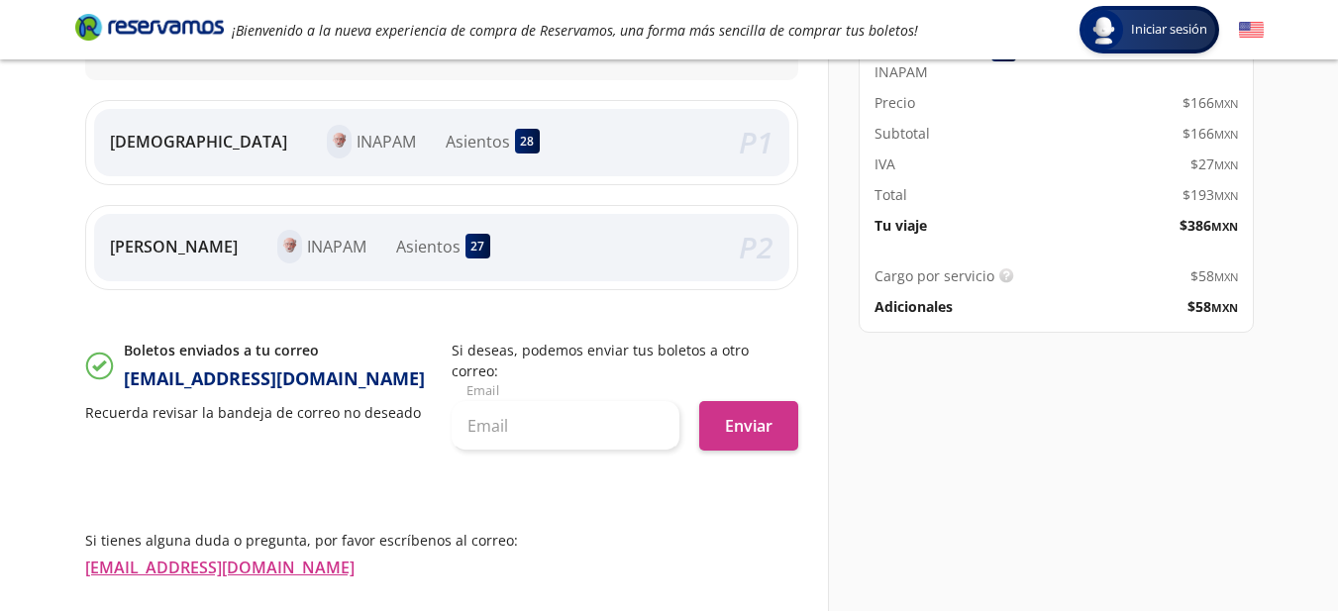
scroll to position [475, 0]
